Goal: Task Accomplishment & Management: Complete application form

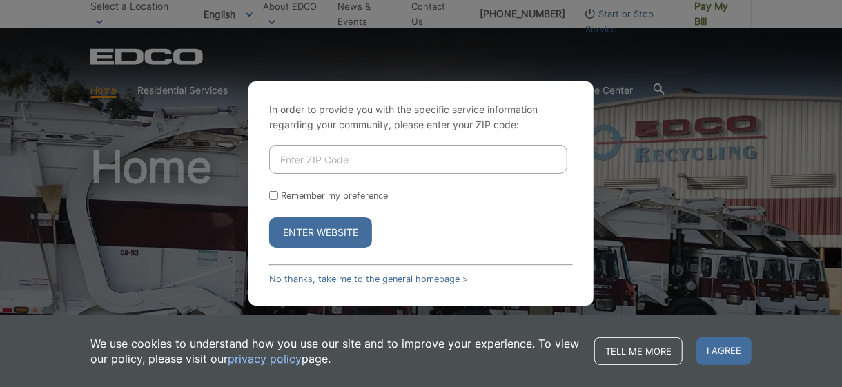
click at [294, 165] on input "Enter ZIP Code" at bounding box center [418, 159] width 298 height 29
type input "92024"
click at [322, 231] on button "Enter Website" at bounding box center [320, 233] width 103 height 30
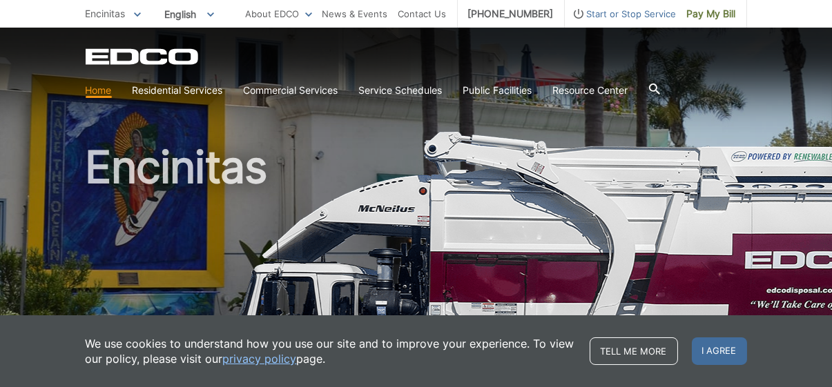
click at [653, 12] on span "Start or Stop Service" at bounding box center [621, 13] width 112 height 15
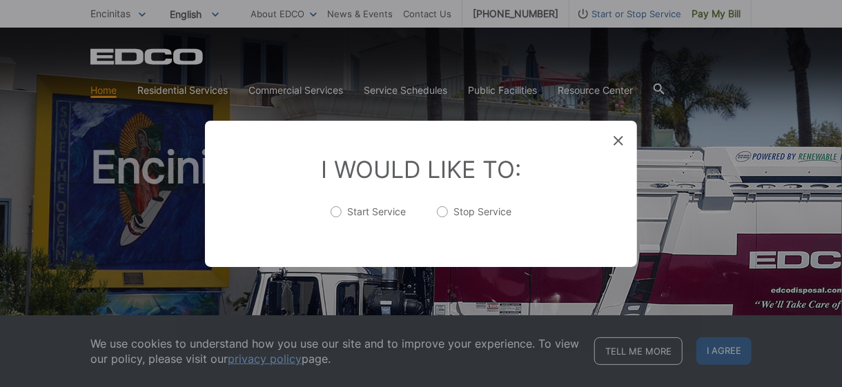
click at [441, 209] on label "Stop Service" at bounding box center [474, 219] width 75 height 28
radio input "true"
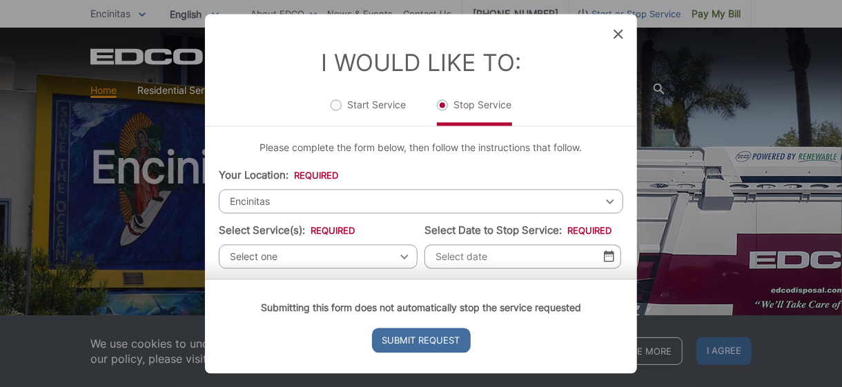
click at [398, 258] on div "Select one Select one Residential Curbside Pickup Commercial/Business Services …" at bounding box center [318, 256] width 199 height 24
click at [396, 256] on div "Select one Select one Residential Curbside Pickup Commercial/Business Services …" at bounding box center [318, 256] width 199 height 24
click at [325, 203] on span "Encinitas" at bounding box center [421, 201] width 405 height 24
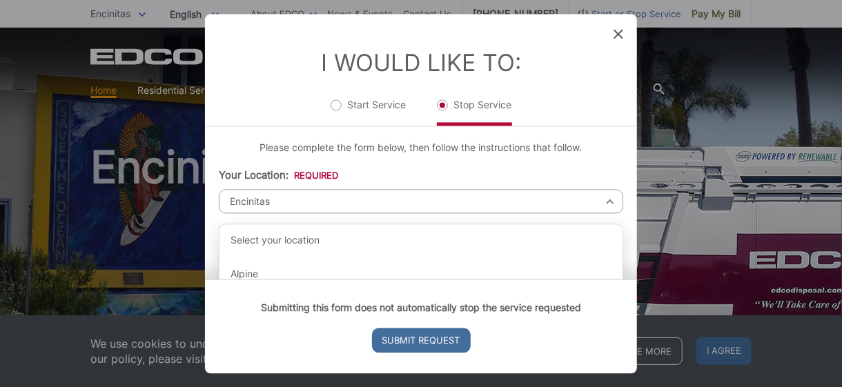
click at [300, 202] on span "Encinitas" at bounding box center [421, 201] width 405 height 24
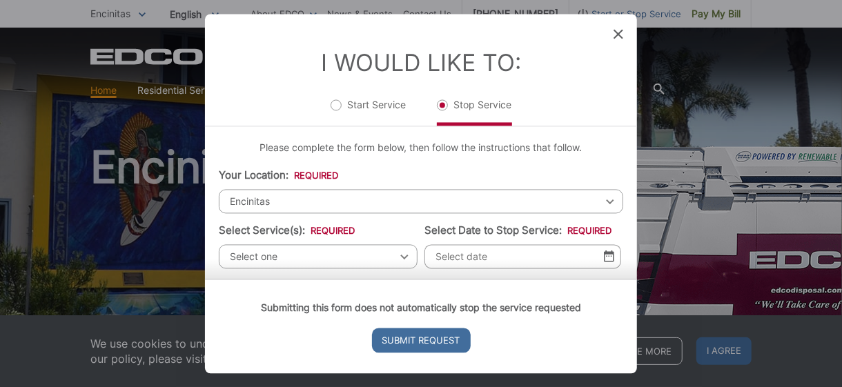
click at [300, 202] on span "Encinitas" at bounding box center [421, 201] width 405 height 24
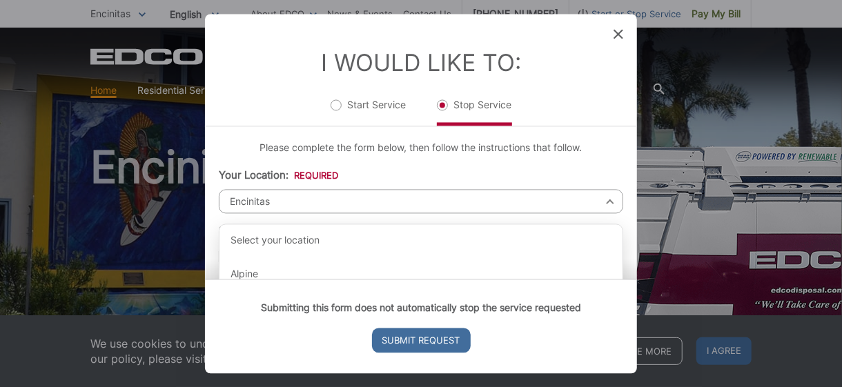
click at [284, 199] on span "Encinitas" at bounding box center [421, 201] width 405 height 24
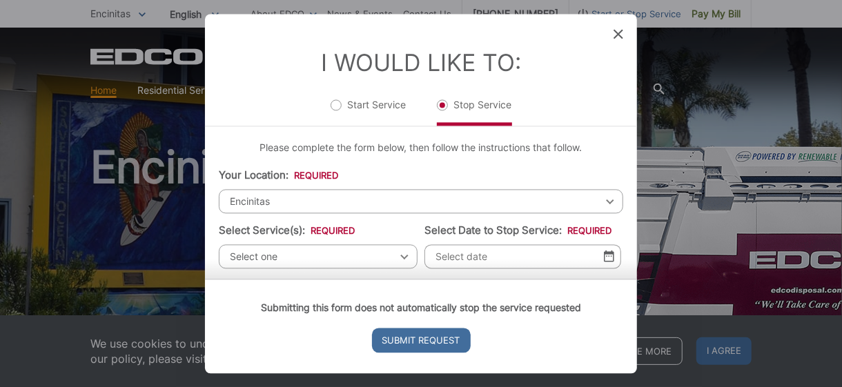
click at [284, 199] on span "Encinitas" at bounding box center [421, 201] width 405 height 24
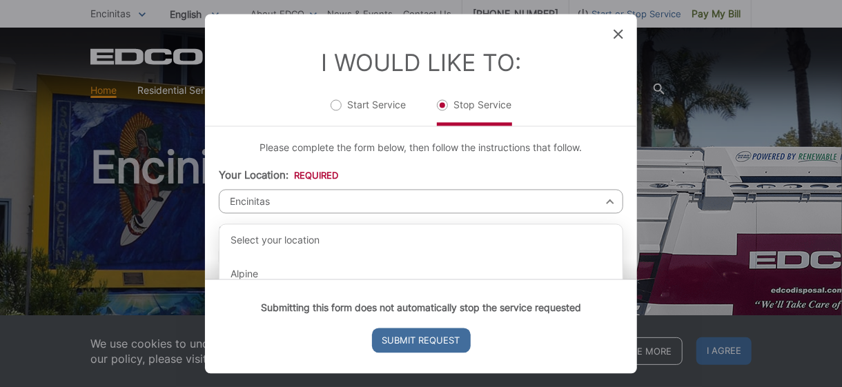
drag, startPoint x: 515, startPoint y: 190, endPoint x: 567, endPoint y: 209, distance: 55.0
click at [567, 209] on span "Encinitas" at bounding box center [421, 201] width 405 height 24
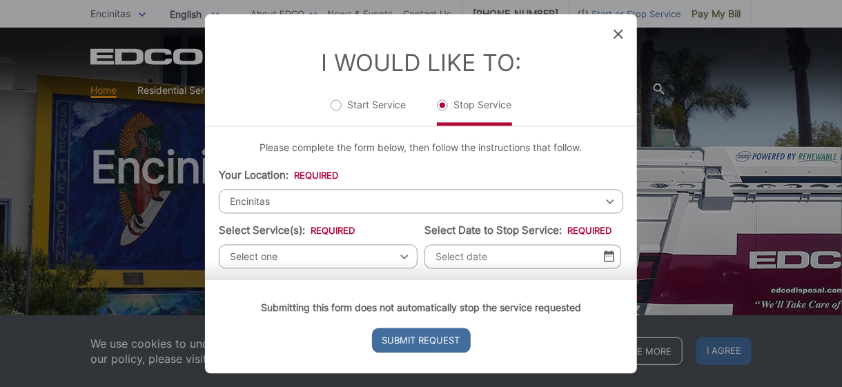
click at [600, 202] on div "Encinitas Select your location Alpine Bonita Bonsall Borrego Springs Boulevard …" at bounding box center [421, 201] width 405 height 24
click at [597, 279] on div "Submitting this form does not automatically stop the service requested Submit R…" at bounding box center [421, 326] width 432 height 95
click at [278, 254] on span "Select one" at bounding box center [318, 256] width 199 height 24
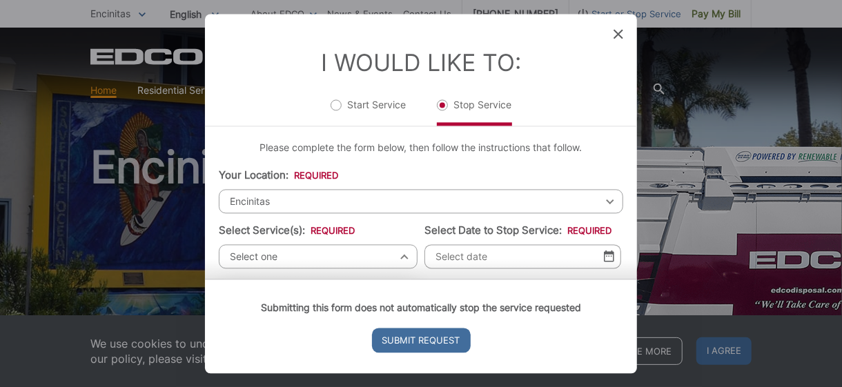
click at [398, 256] on div "Select one Select one Residential Curbside Pickup Commercial/Business Services …" at bounding box center [318, 256] width 199 height 24
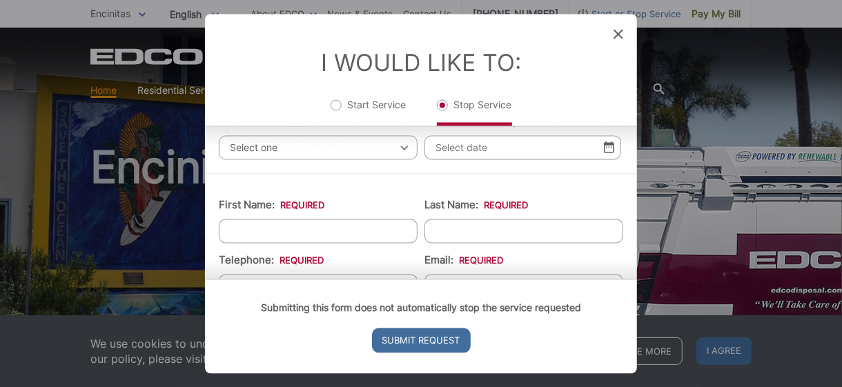
scroll to position [136, 0]
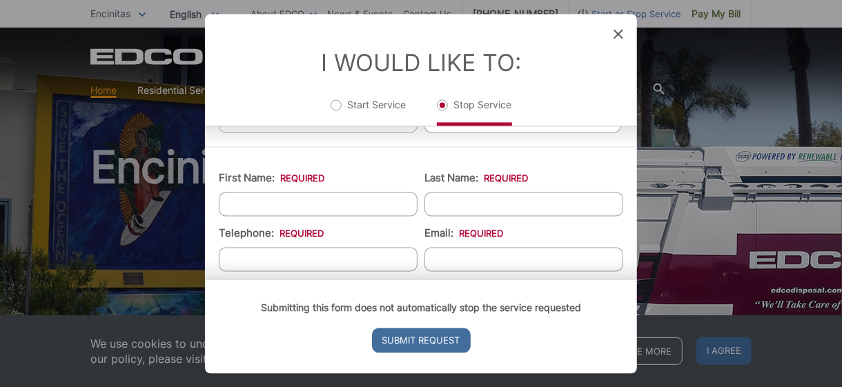
click at [256, 206] on input "First Name: *" at bounding box center [318, 204] width 199 height 24
type input "Robin"
type input "Grant Coykendall"
type input "7602121772"
type input "Robincoykendall@yahoo.com"
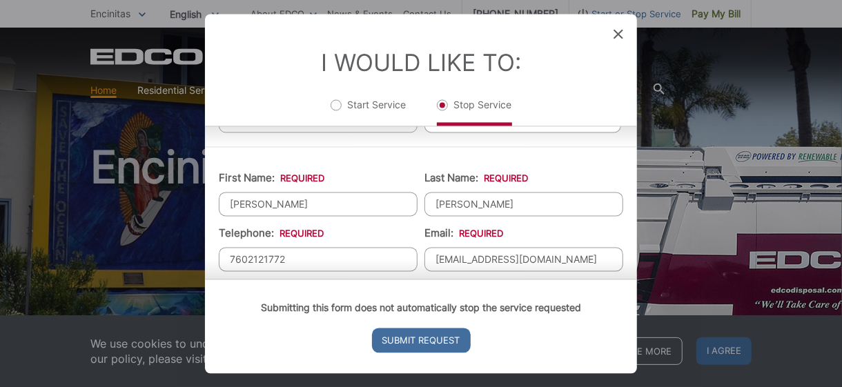
type input "515 Whisper Wind Dr,"
type input "(760) 212-1772"
click at [460, 200] on input "Grant Coykendall" at bounding box center [524, 204] width 199 height 24
type input "Coykendall"
click at [633, 279] on div "Submitting this form does not automatically stop the service requested Submit R…" at bounding box center [421, 326] width 432 height 95
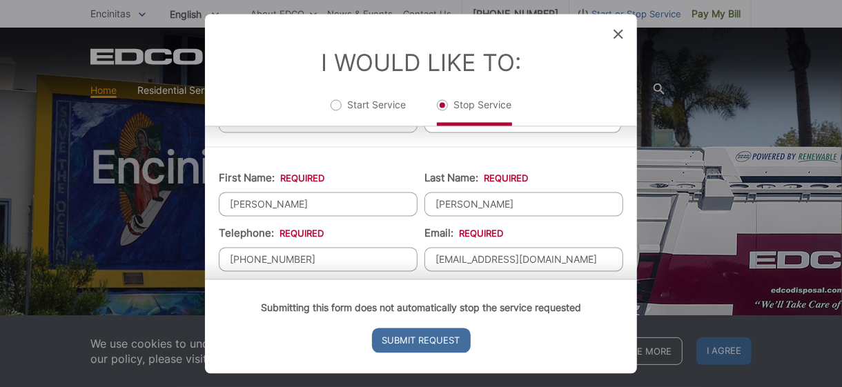
click at [633, 279] on div "Submitting this form does not automatically stop the service requested Submit R…" at bounding box center [421, 326] width 432 height 95
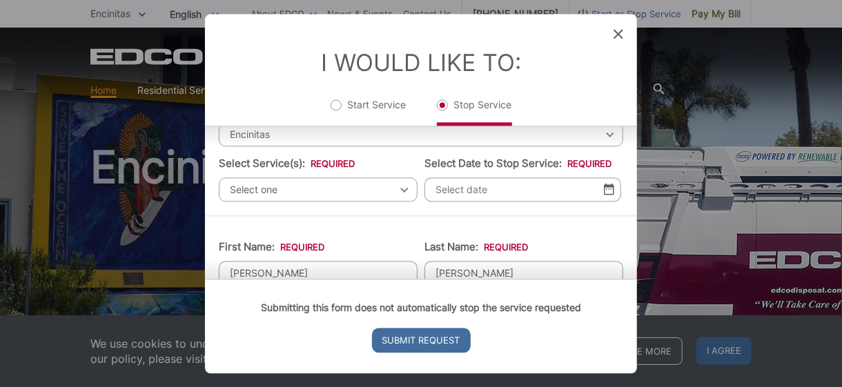
scroll to position [64, 0]
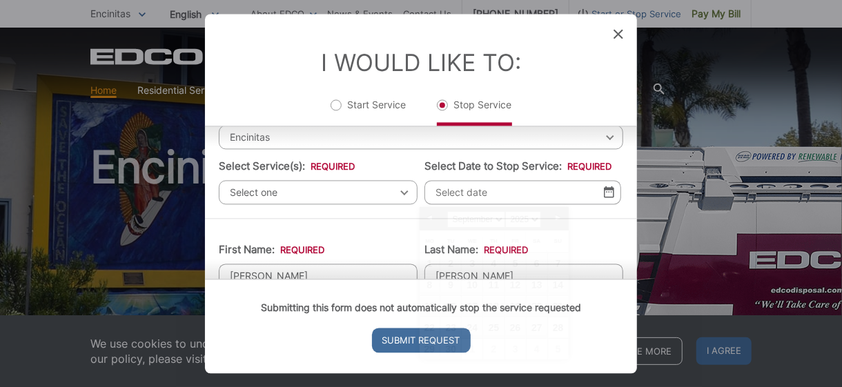
click at [561, 191] on input "Select Date to Stop Service: *" at bounding box center [523, 192] width 197 height 24
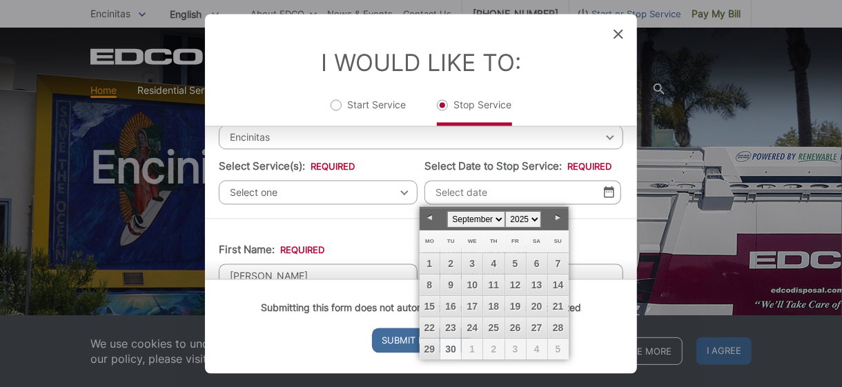
click at [450, 345] on link "30" at bounding box center [451, 349] width 21 height 21
type input "09/30/2025"
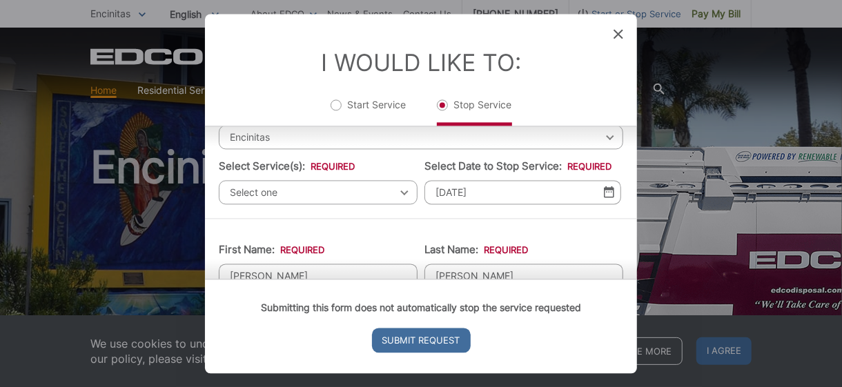
click at [400, 193] on div "Select one Select one Residential Curbside Pickup Commercial/Business Services …" at bounding box center [318, 192] width 199 height 24
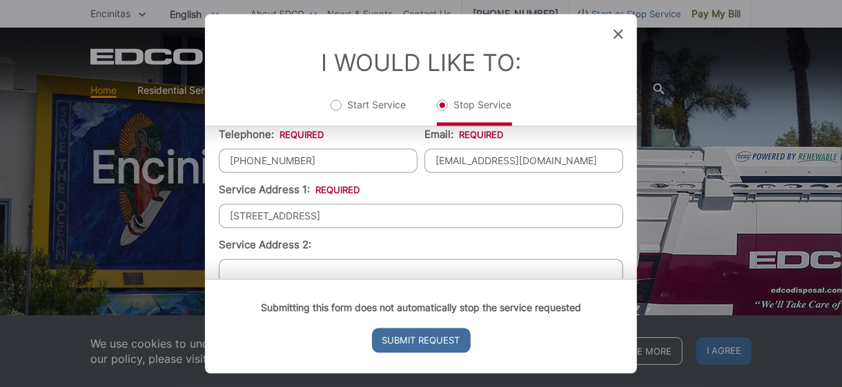
scroll to position [230, 0]
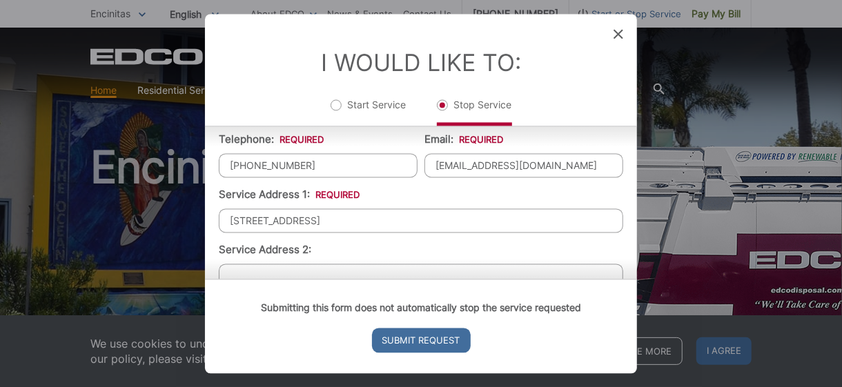
drag, startPoint x: 332, startPoint y: 214, endPoint x: 198, endPoint y: 220, distance: 134.8
click at [198, 220] on div "Entry Status None In Progress Completed None None In Progress Completed I Would…" at bounding box center [421, 193] width 842 height 387
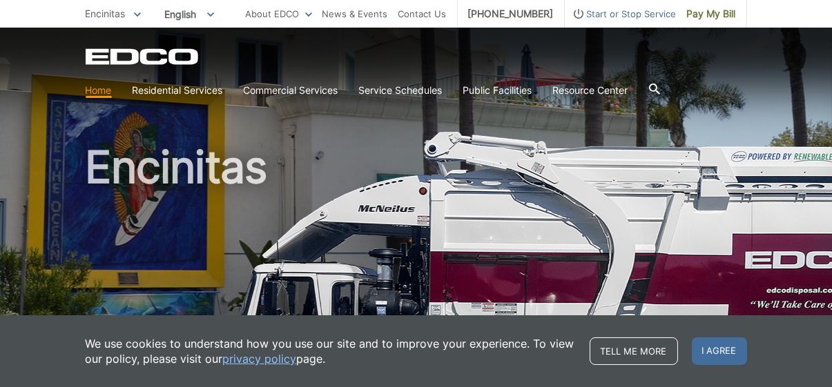
click at [644, 10] on span "Start or Stop Service" at bounding box center [621, 13] width 112 height 15
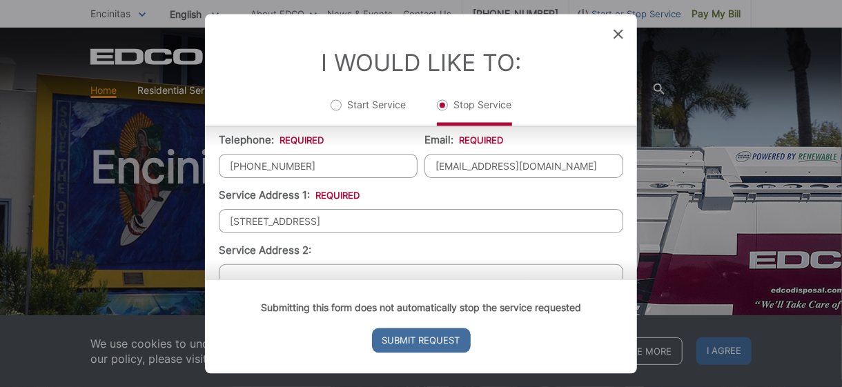
click at [348, 213] on input "515 Whisper Wind Dr," at bounding box center [421, 221] width 405 height 24
type input "5"
type input "3664 Lorimer Lane"
click at [631, 279] on div "Submitting this form does not automatically stop the service requested Submit R…" at bounding box center [421, 326] width 432 height 95
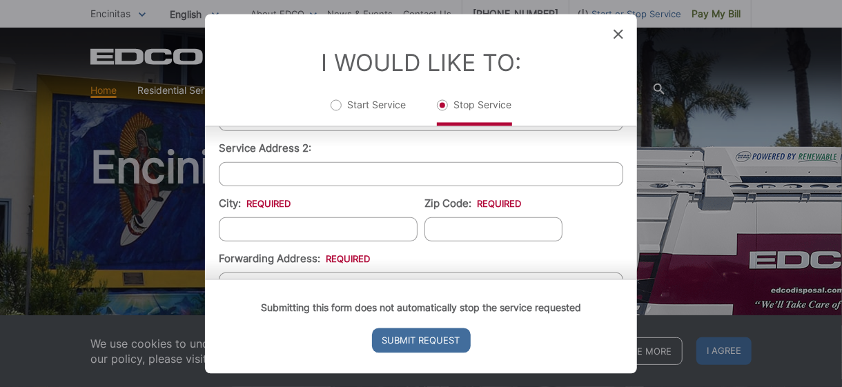
scroll to position [345, 0]
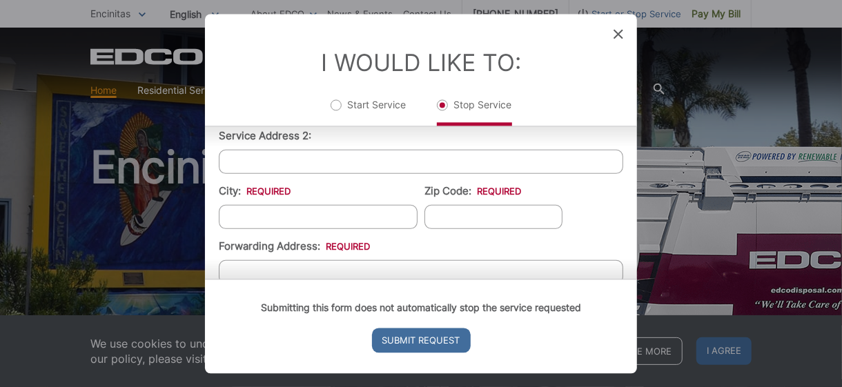
click at [258, 215] on input "City: *" at bounding box center [318, 216] width 199 height 24
type input "Encinitas"
type input "92024"
type input "515 Whisper Wind Drive"
type input "Encinitas"
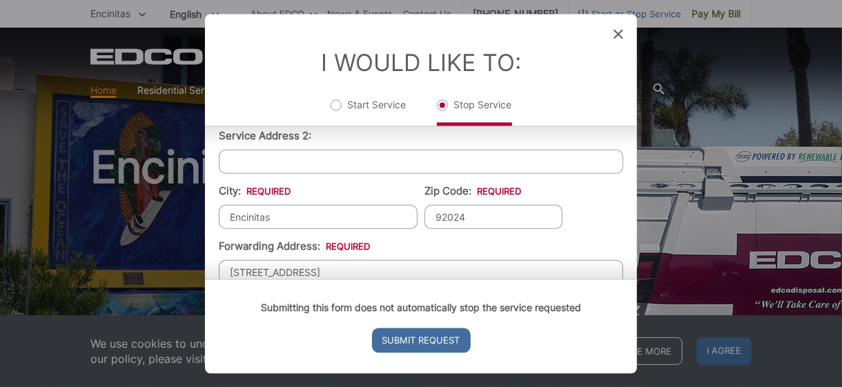
click at [631, 279] on div "Submitting this form does not automatically stop the service requested Submit R…" at bounding box center [421, 326] width 432 height 95
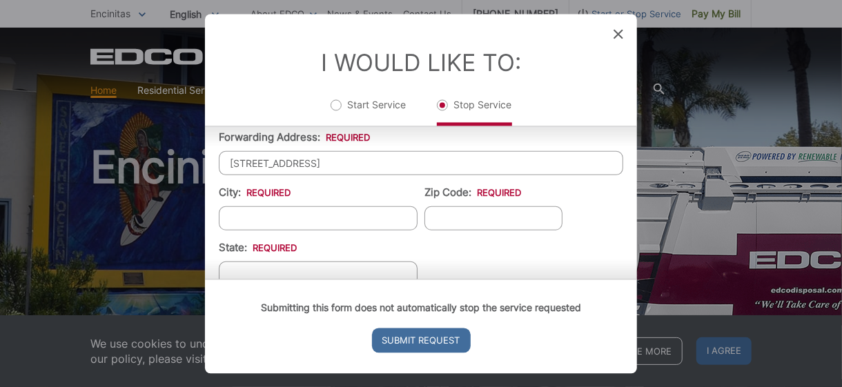
scroll to position [461, 0]
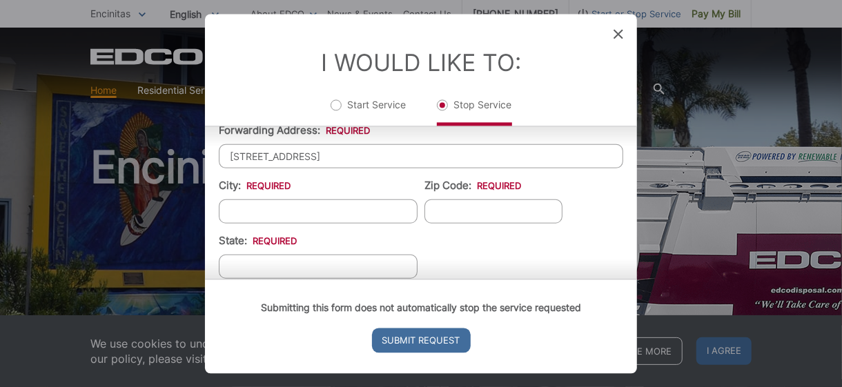
click at [355, 211] on input "City: *" at bounding box center [318, 211] width 199 height 24
type input "Encinitas"
type input "92024"
type input "CA"
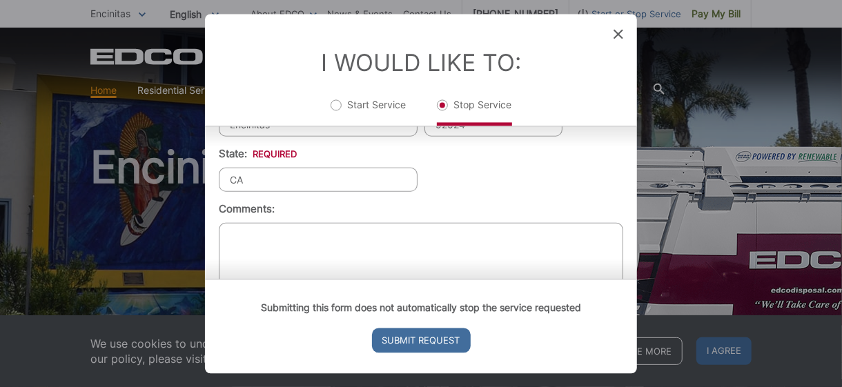
scroll to position [572, 0]
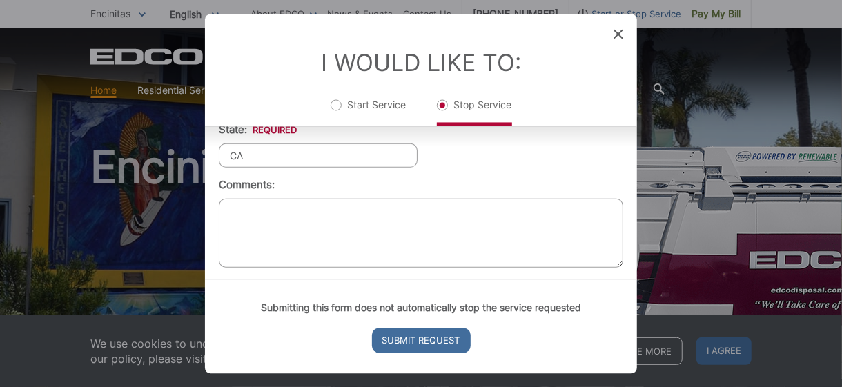
click at [263, 208] on textarea "Comments:" at bounding box center [421, 232] width 405 height 69
click at [340, 203] on textarea "Please stop this service-" at bounding box center [421, 232] width 405 height 69
click at [361, 206] on textarea "Please stop this service only Lorimer Lane -" at bounding box center [421, 232] width 405 height 69
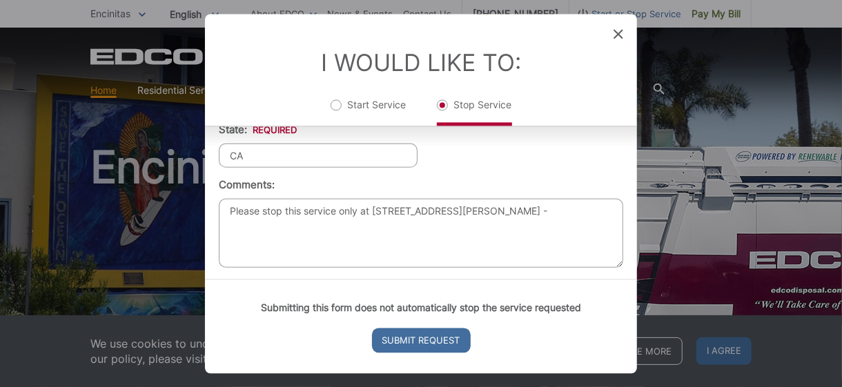
click at [465, 204] on textarea "Please stop this service only at 3664 Lorimer Lane -" at bounding box center [421, 232] width 405 height 69
click at [469, 204] on textarea "Please stop this service only at 3664 Lorimer Lane address-" at bounding box center [421, 232] width 405 height 69
type textarea "Please stop this service only at 3664 Lorimer Lane Encinitas address-"
click at [414, 345] on input "Submit Request" at bounding box center [421, 340] width 99 height 25
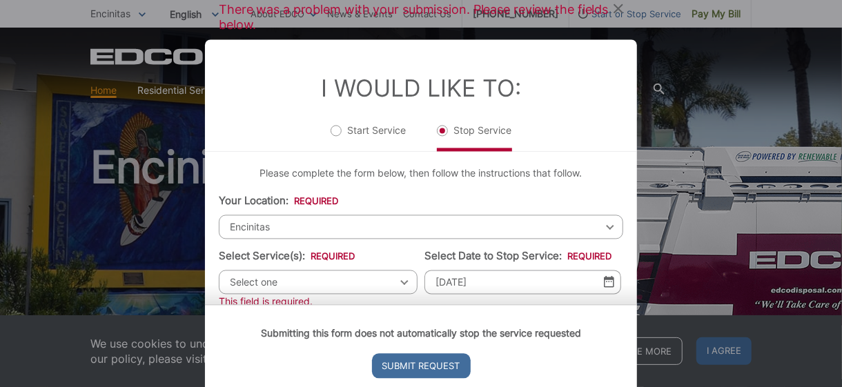
click at [315, 229] on span "Encinitas" at bounding box center [421, 227] width 405 height 24
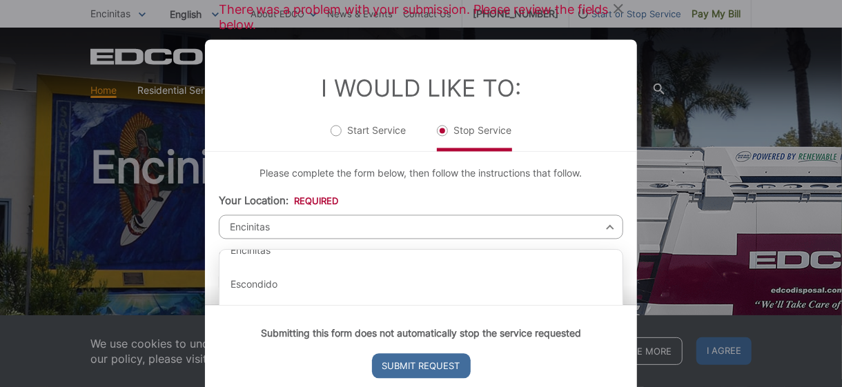
scroll to position [538, 0]
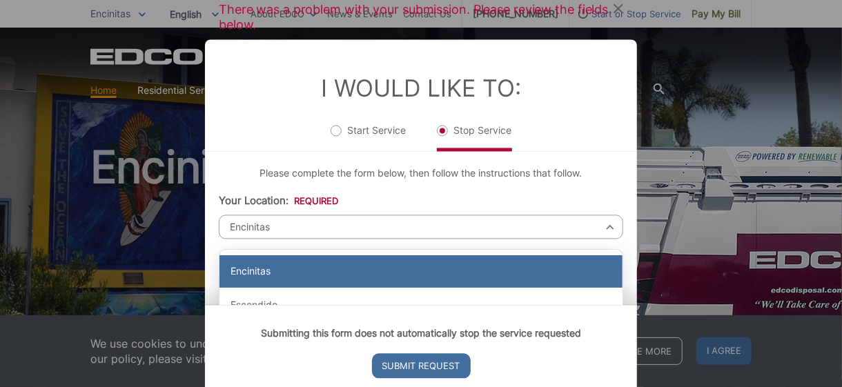
click at [258, 269] on div "Encinitas" at bounding box center [421, 272] width 403 height 33
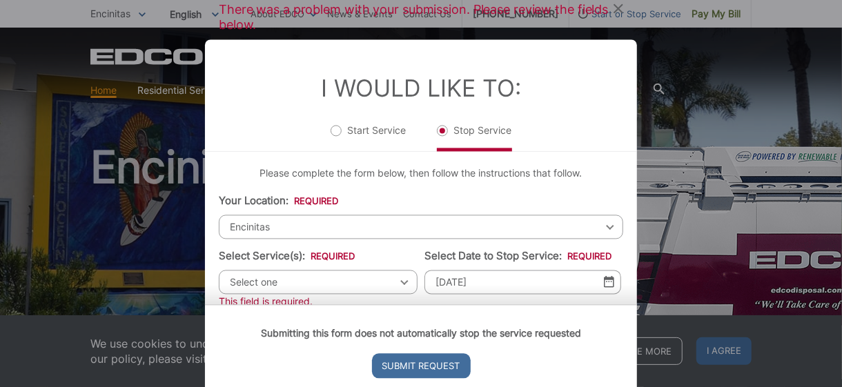
click at [397, 283] on span "Select one" at bounding box center [318, 282] width 199 height 24
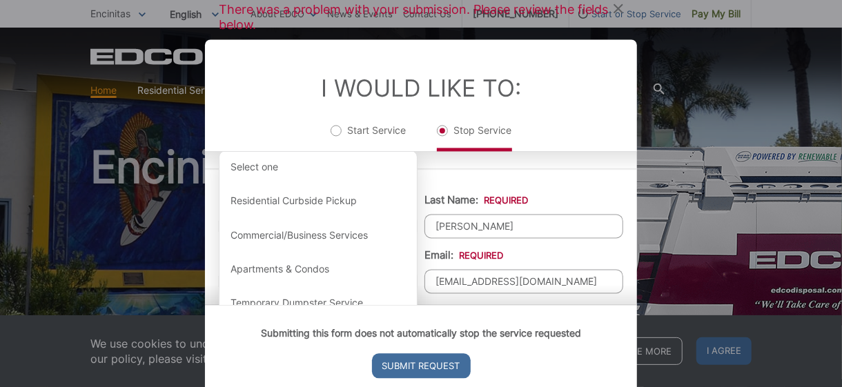
scroll to position [149, 0]
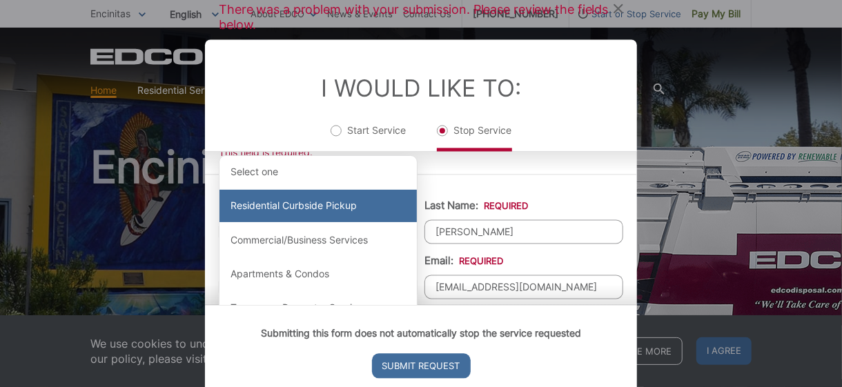
click at [280, 206] on div "Residential Curbside Pickup" at bounding box center [319, 206] width 198 height 33
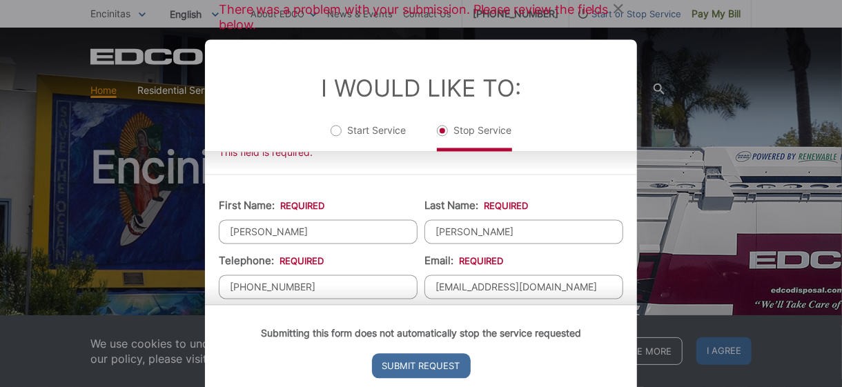
click at [633, 152] on div "I Would Like To: Start Service Stop Service" at bounding box center [421, 95] width 432 height 113
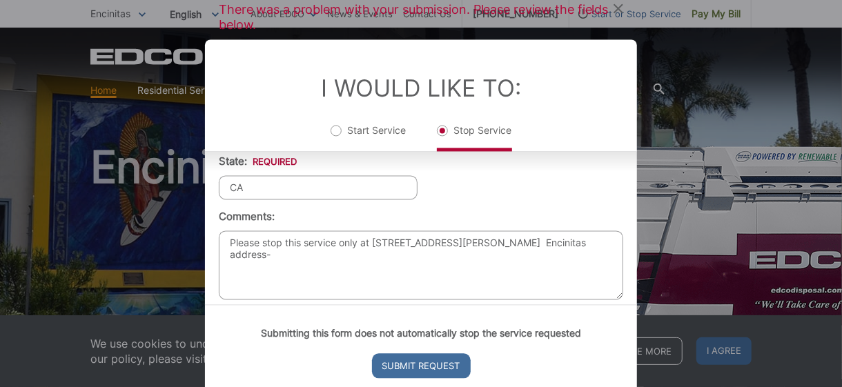
scroll to position [587, 0]
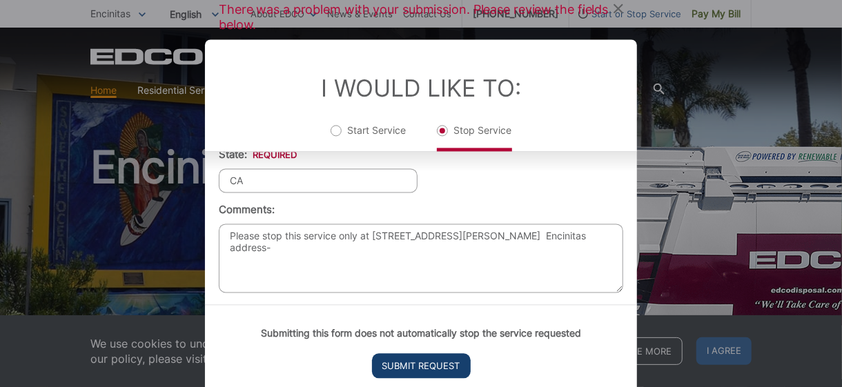
click at [417, 369] on input "Submit Request" at bounding box center [421, 366] width 99 height 25
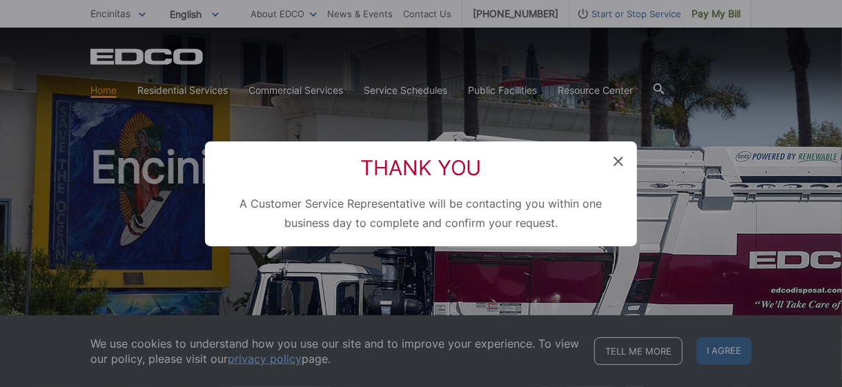
scroll to position [13, 6]
